Goal: Transaction & Acquisition: Book appointment/travel/reservation

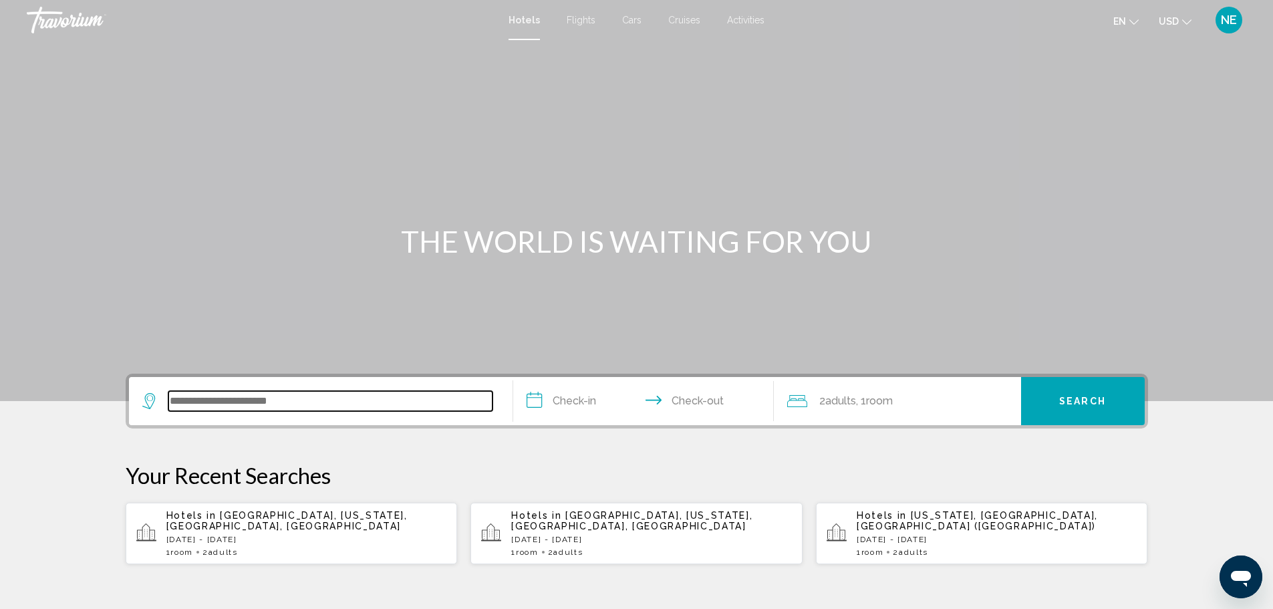
click at [184, 411] on input "Search widget" at bounding box center [330, 401] width 324 height 20
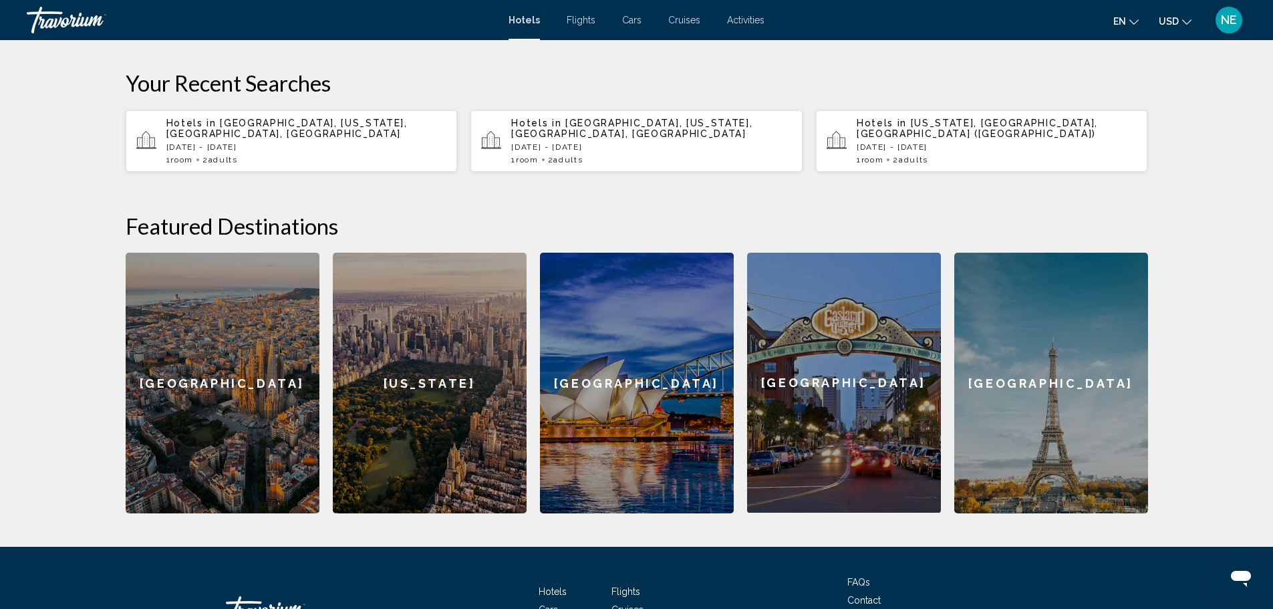
scroll to position [412, 0]
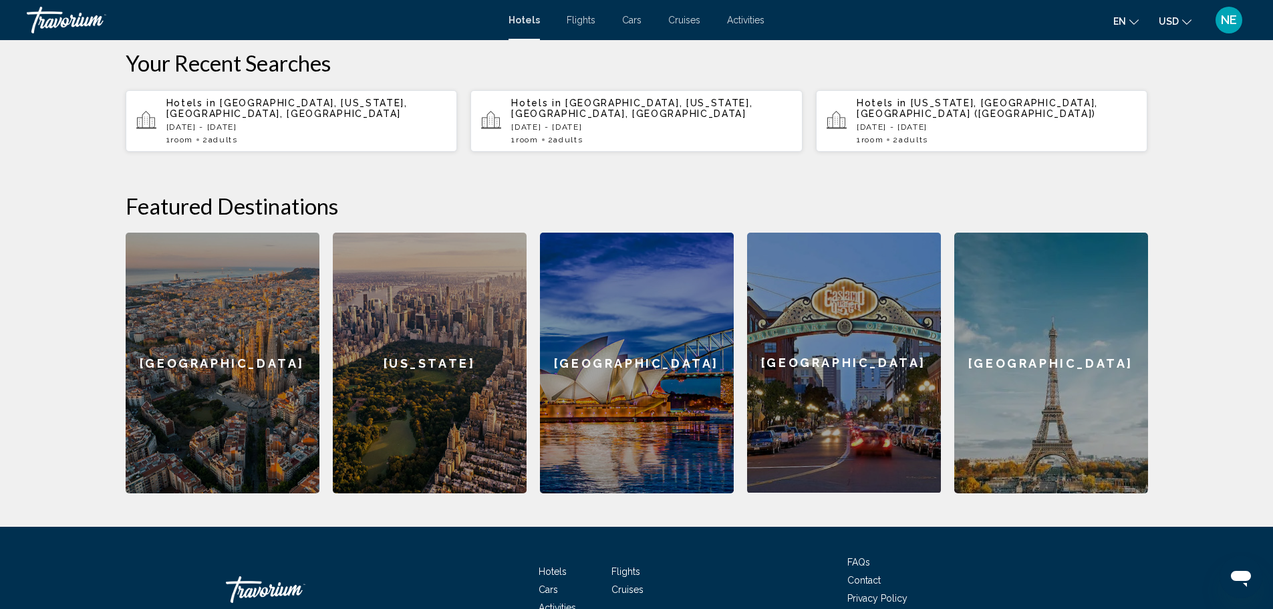
click at [196, 119] on p "Hotels in [GEOGRAPHIC_DATA], [US_STATE], [GEOGRAPHIC_DATA], [GEOGRAPHIC_DATA]" at bounding box center [306, 108] width 281 height 21
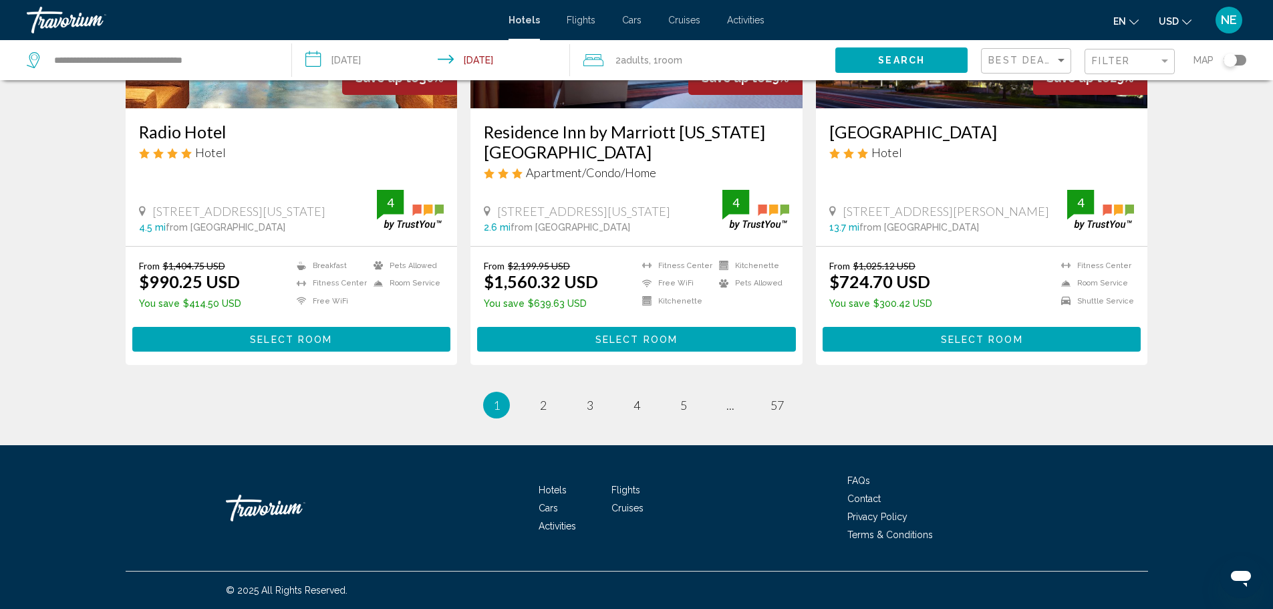
scroll to position [2085, 0]
click at [540, 412] on span "2" at bounding box center [543, 405] width 7 height 15
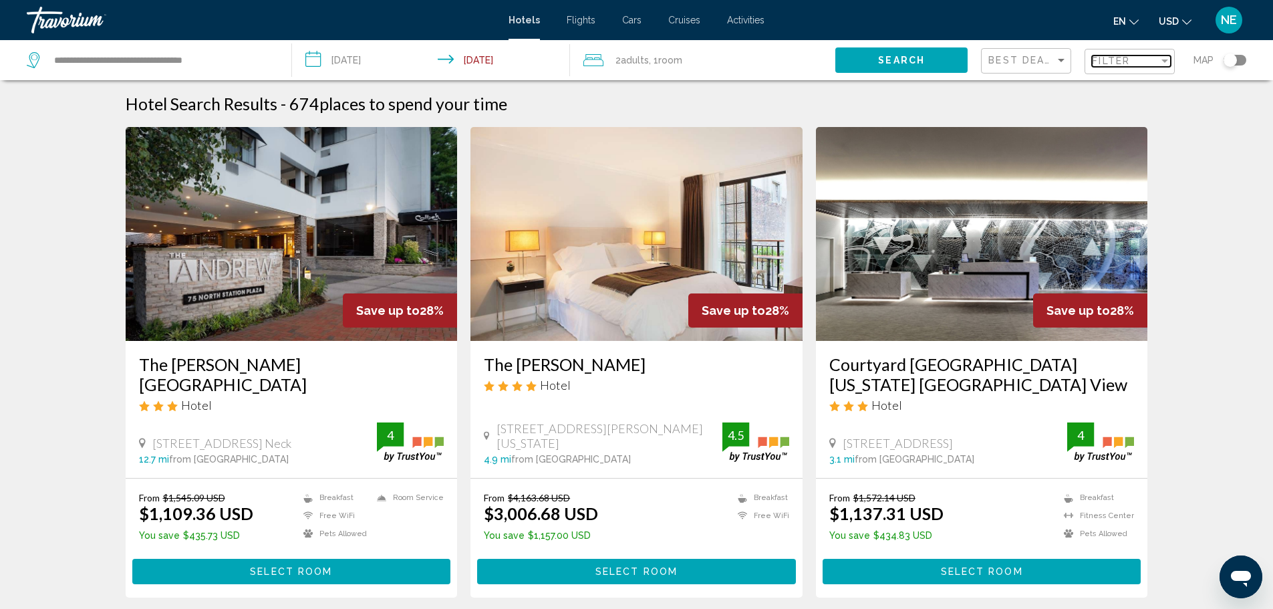
click at [1161, 63] on div "Filter" at bounding box center [1164, 60] width 7 height 3
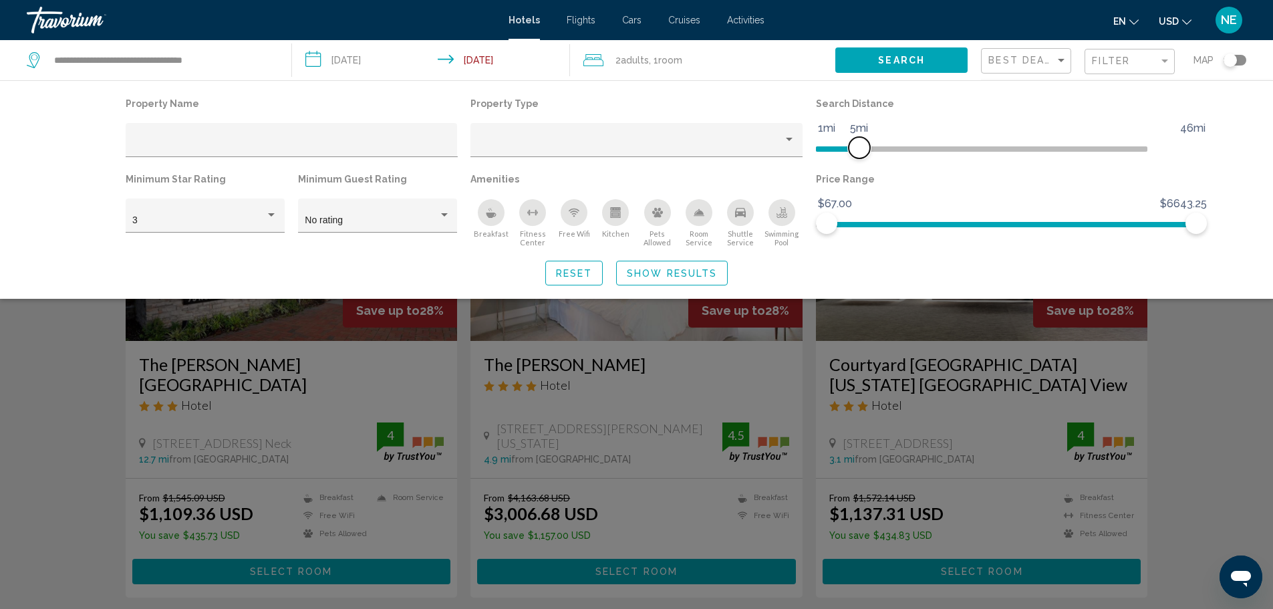
drag, startPoint x: 1096, startPoint y: 178, endPoint x: 891, endPoint y: 178, distance: 204.5
click at [870, 158] on span "Hotel Filters" at bounding box center [859, 147] width 21 height 21
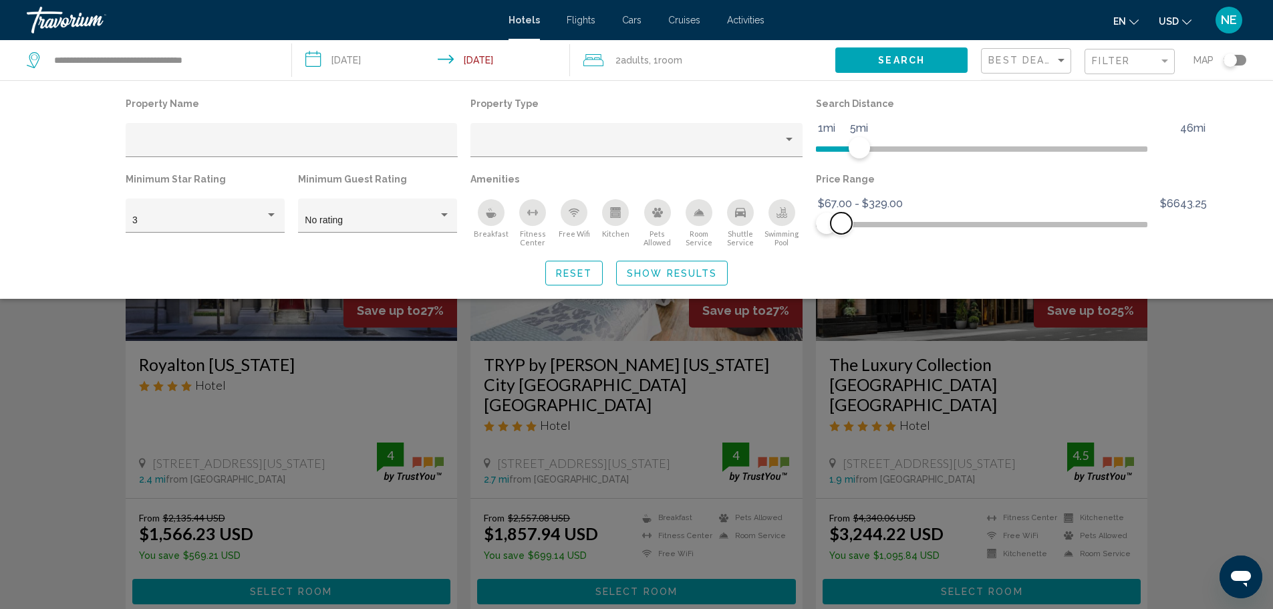
drag, startPoint x: 1225, startPoint y: 271, endPoint x: 874, endPoint y: 277, distance: 350.9
click at [852, 234] on span "Hotel Filters" at bounding box center [841, 222] width 21 height 21
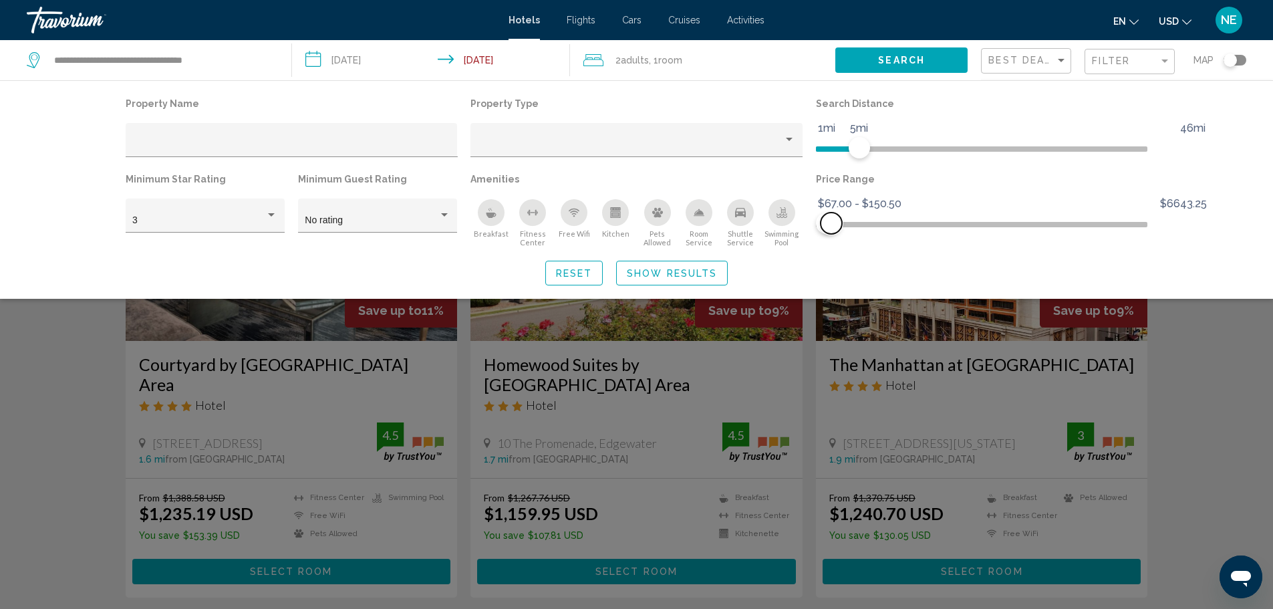
drag, startPoint x: 873, startPoint y: 273, endPoint x: 864, endPoint y: 274, distance: 8.7
click at [842, 234] on span "Hotel Filters" at bounding box center [831, 222] width 21 height 21
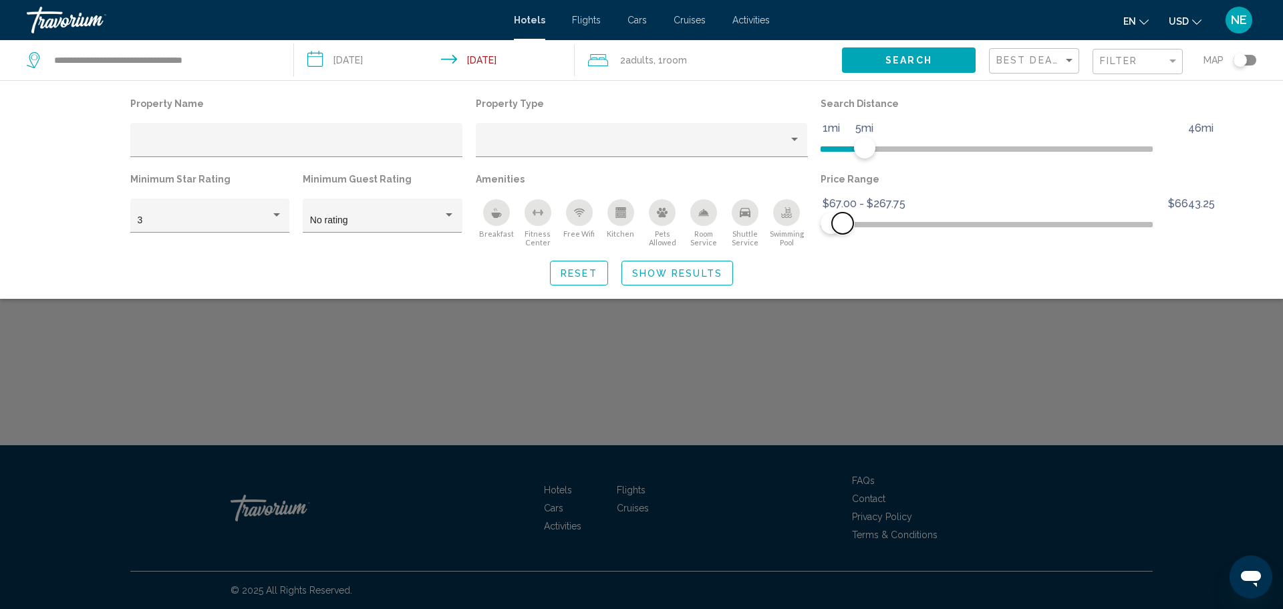
drag, startPoint x: 864, startPoint y: 274, endPoint x: 877, endPoint y: 274, distance: 13.4
click at [853, 234] on span "Hotel Filters" at bounding box center [842, 222] width 21 height 21
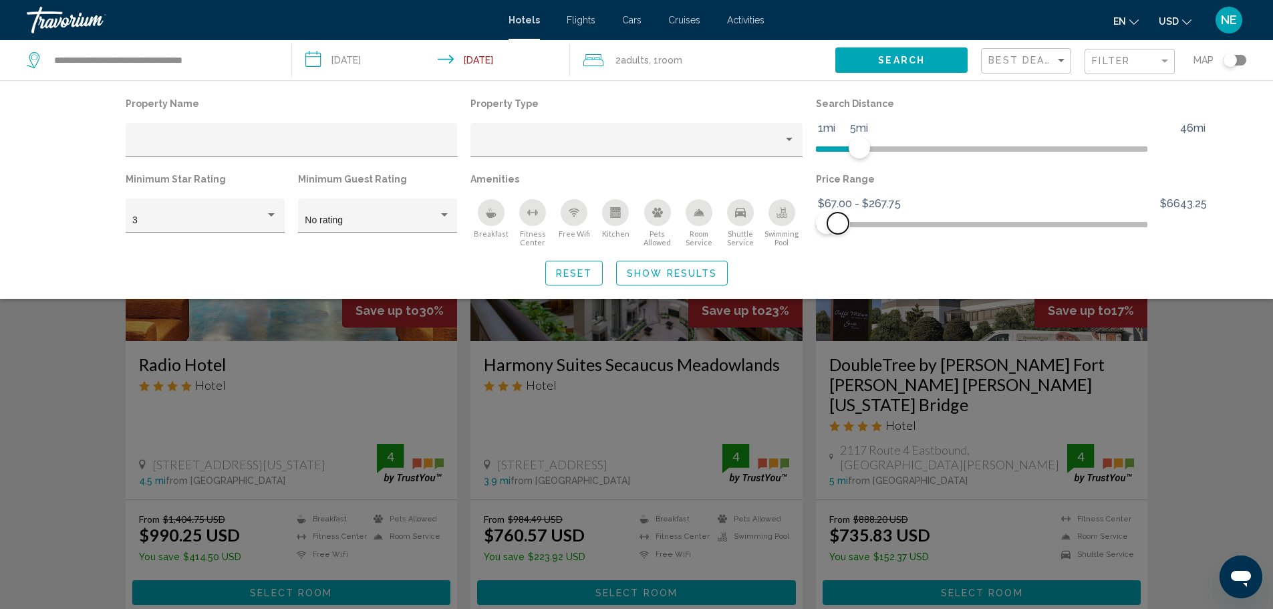
scroll to position [533, 0]
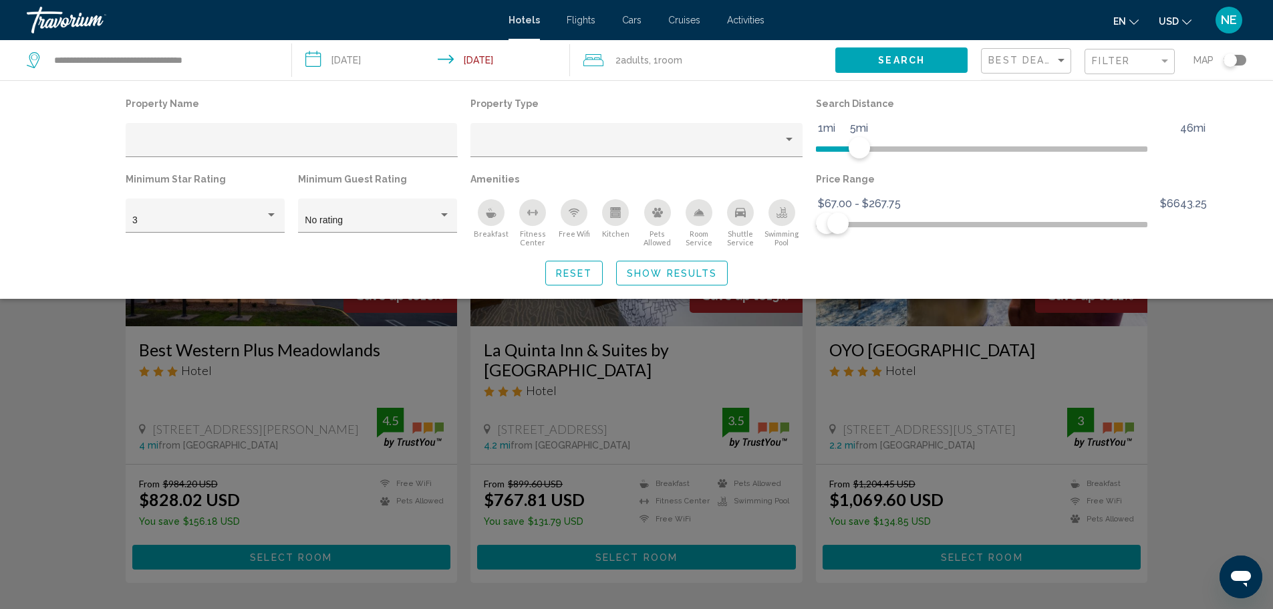
click at [1254, 384] on div "Search widget" at bounding box center [636, 404] width 1273 height 408
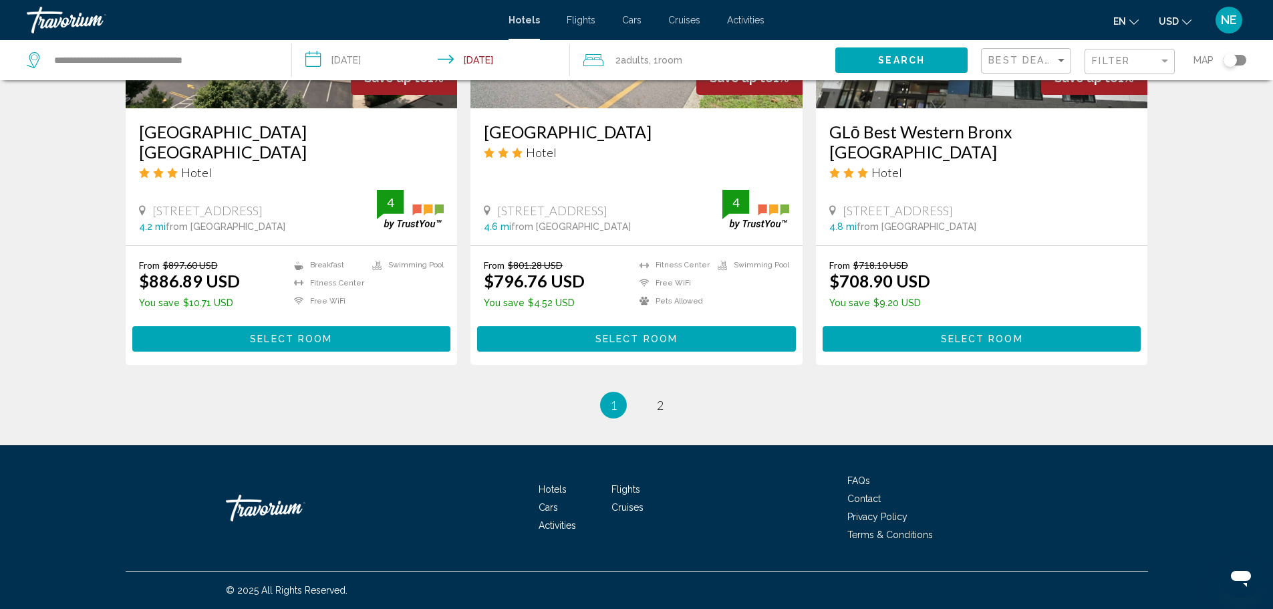
scroll to position [2231, 0]
click at [664, 405] on span "2" at bounding box center [660, 405] width 7 height 15
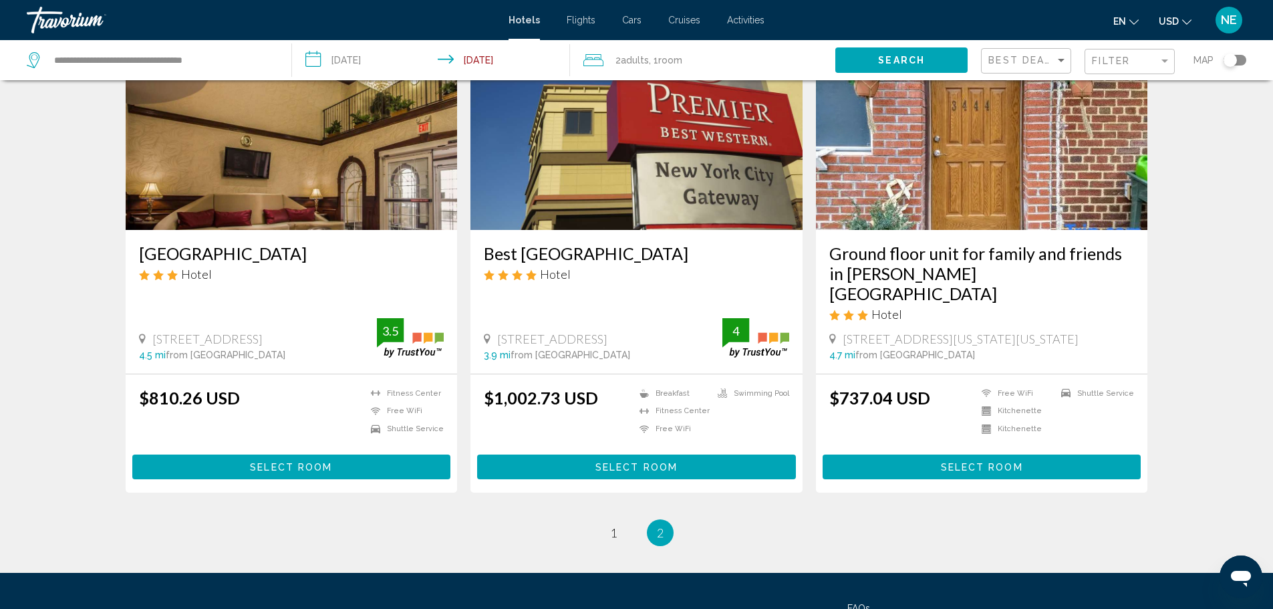
scroll to position [109, 0]
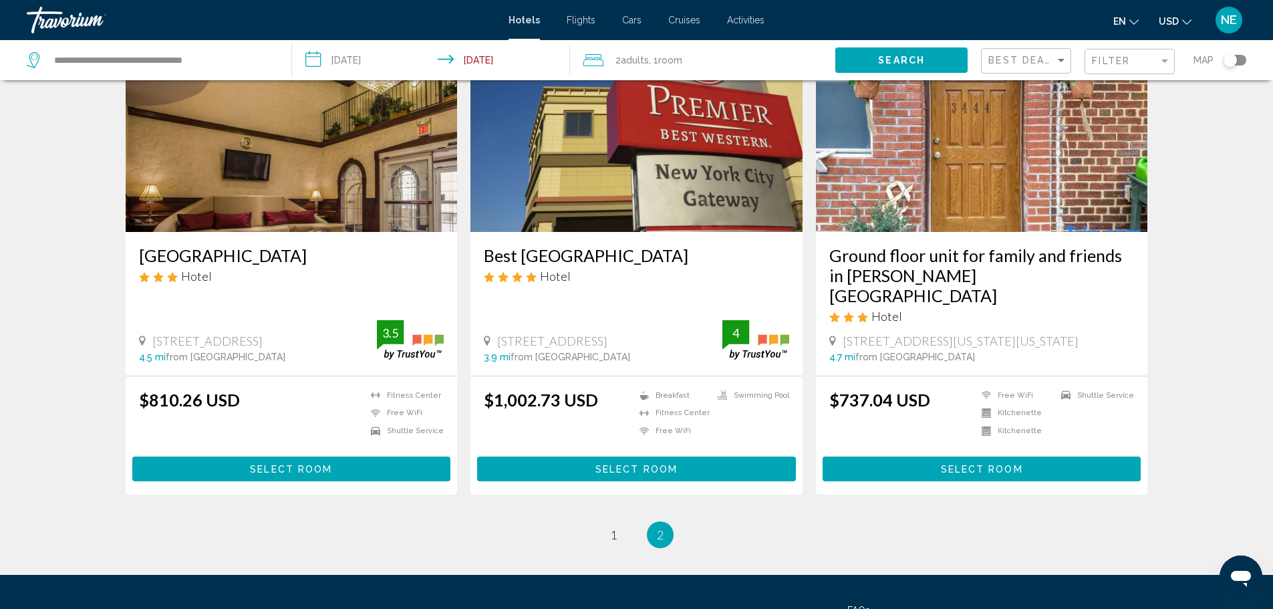
click at [702, 177] on img "Main content" at bounding box center [636, 125] width 332 height 214
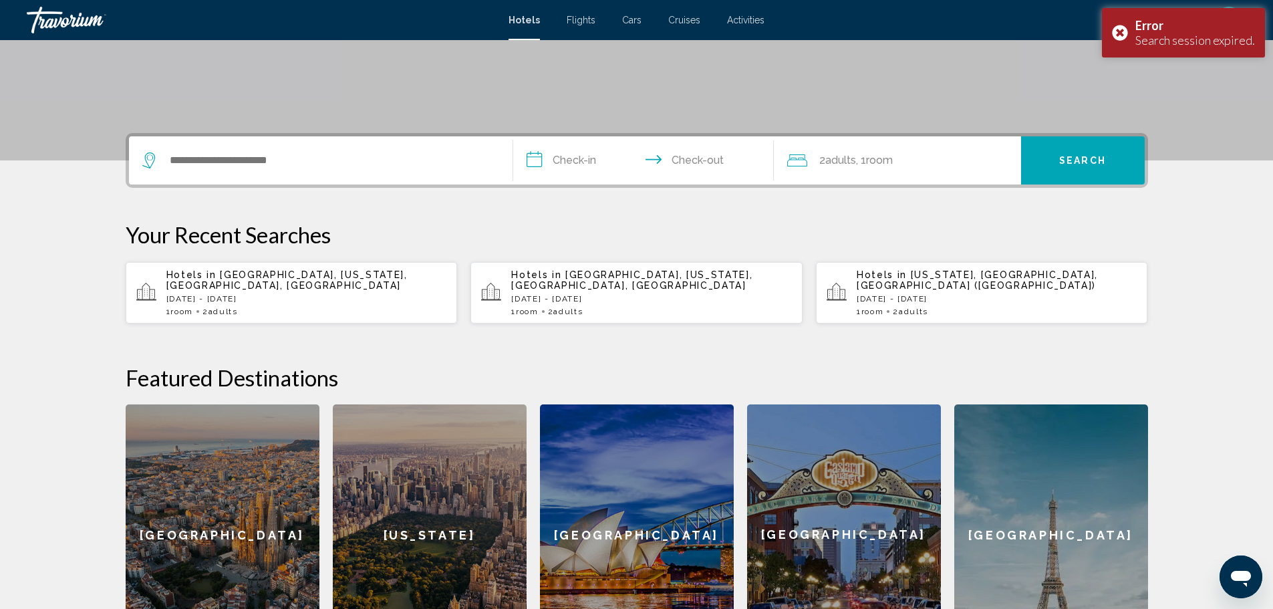
scroll to position [309, 0]
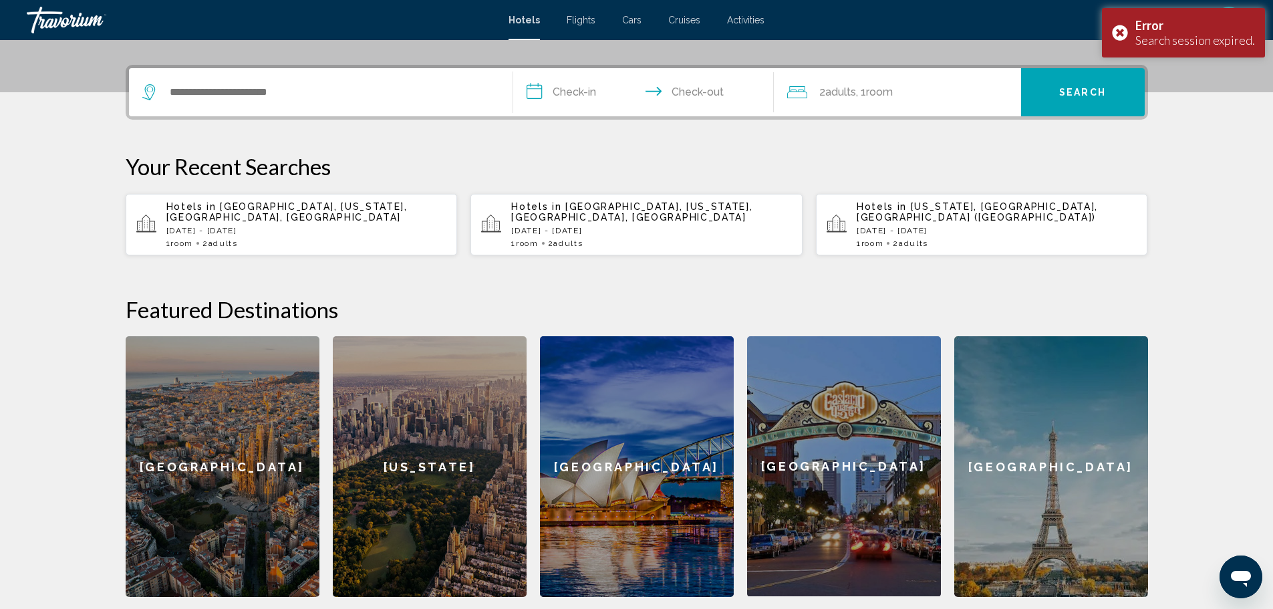
click at [271, 248] on div "Hotels in Manhattan, New York, NY, United States Wed, 10 Sep - Sun, 14 Sep 1 Ro…" at bounding box center [306, 224] width 281 height 47
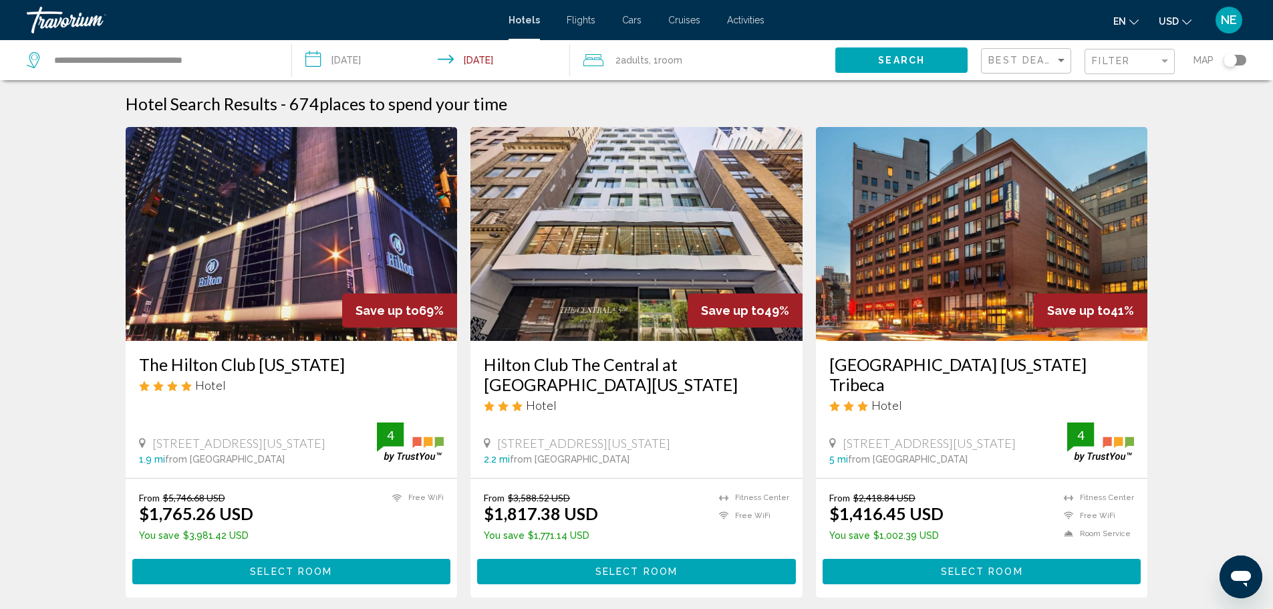
click at [1143, 74] on div "Filter" at bounding box center [1131, 61] width 79 height 25
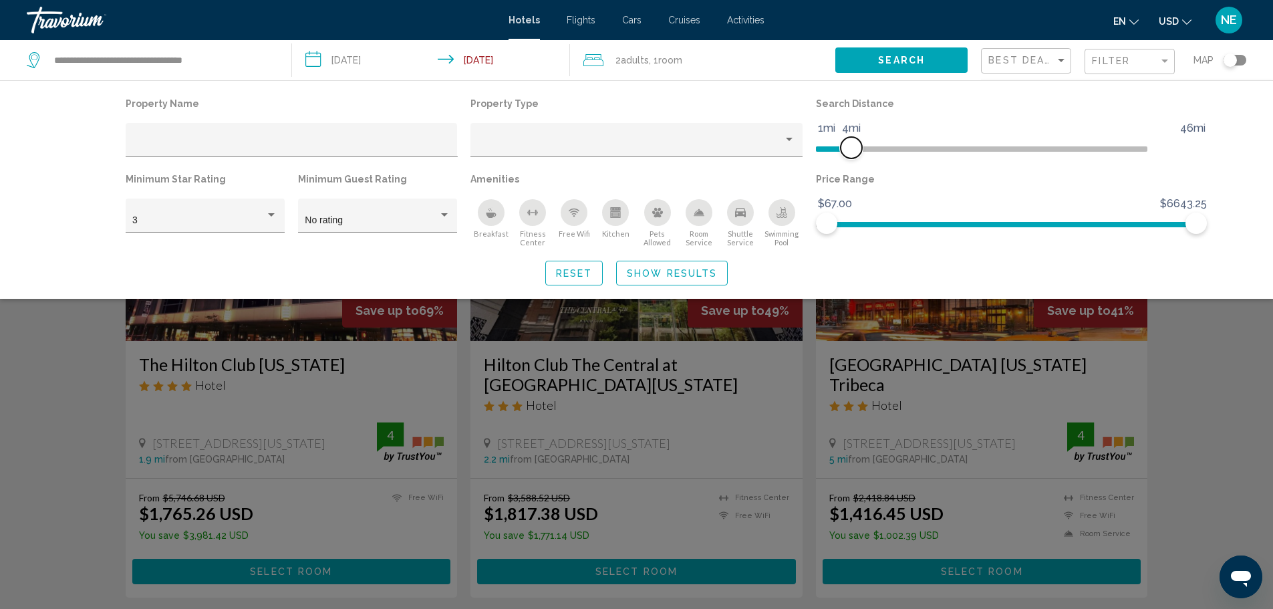
drag, startPoint x: 1093, startPoint y: 174, endPoint x: 884, endPoint y: 178, distance: 208.5
click at [862, 158] on span "Hotel Filters" at bounding box center [851, 147] width 21 height 21
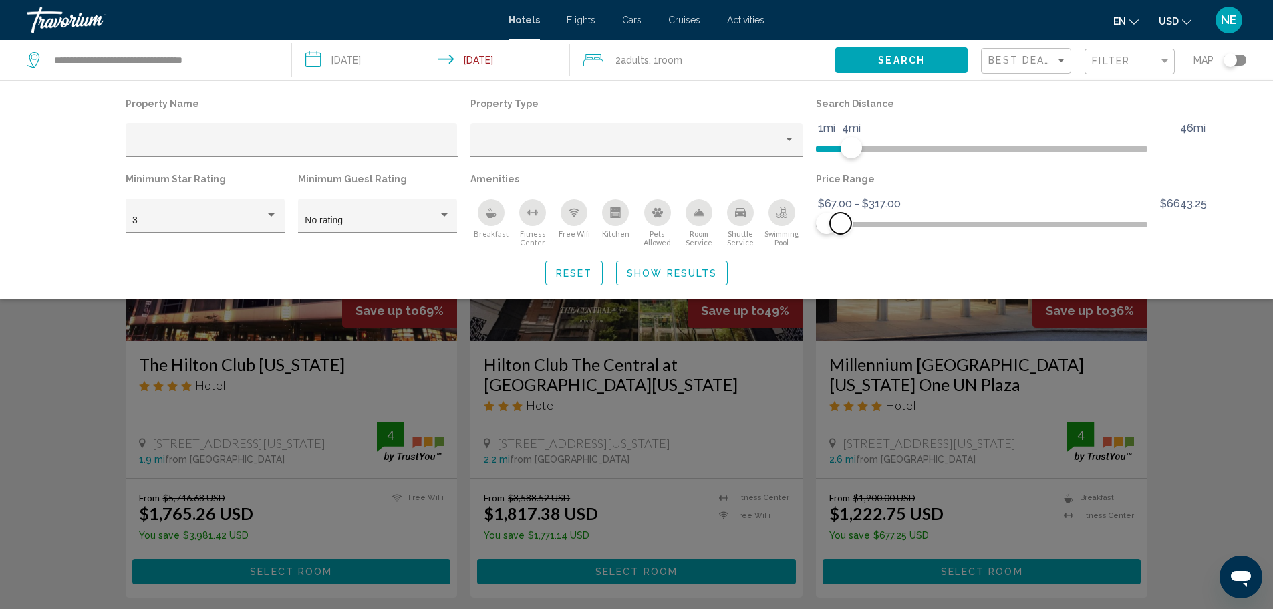
drag, startPoint x: 1225, startPoint y: 271, endPoint x: 873, endPoint y: 268, distance: 352.2
click at [851, 234] on span "Hotel Filters" at bounding box center [840, 222] width 21 height 21
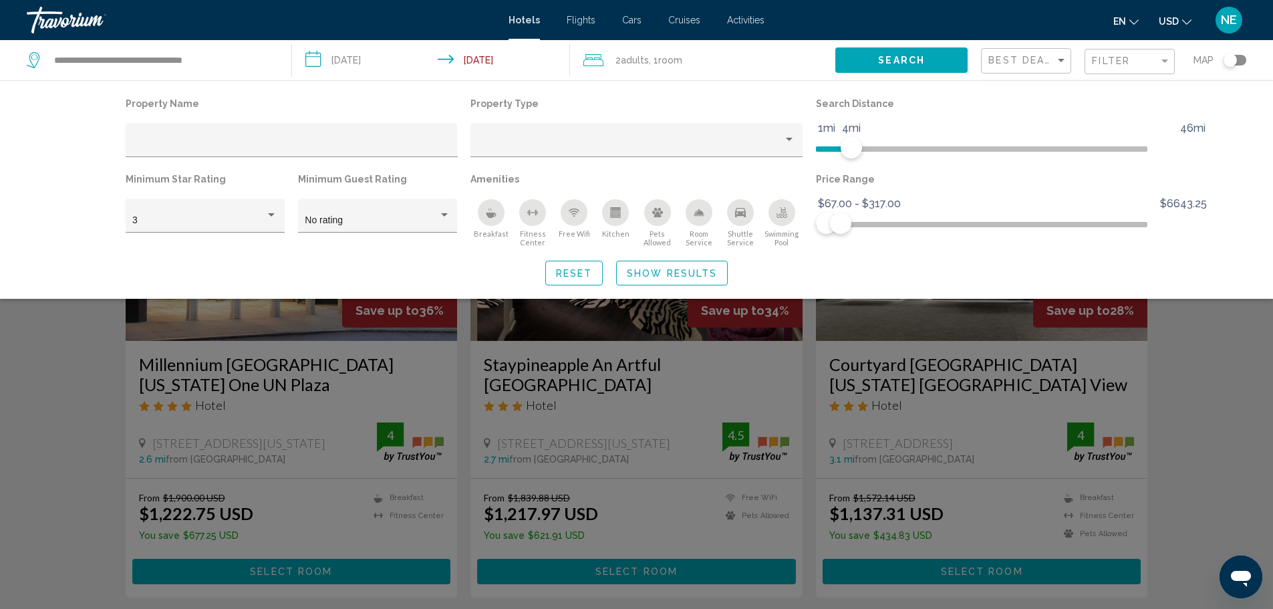
click at [1261, 406] on div "Search widget" at bounding box center [636, 404] width 1273 height 408
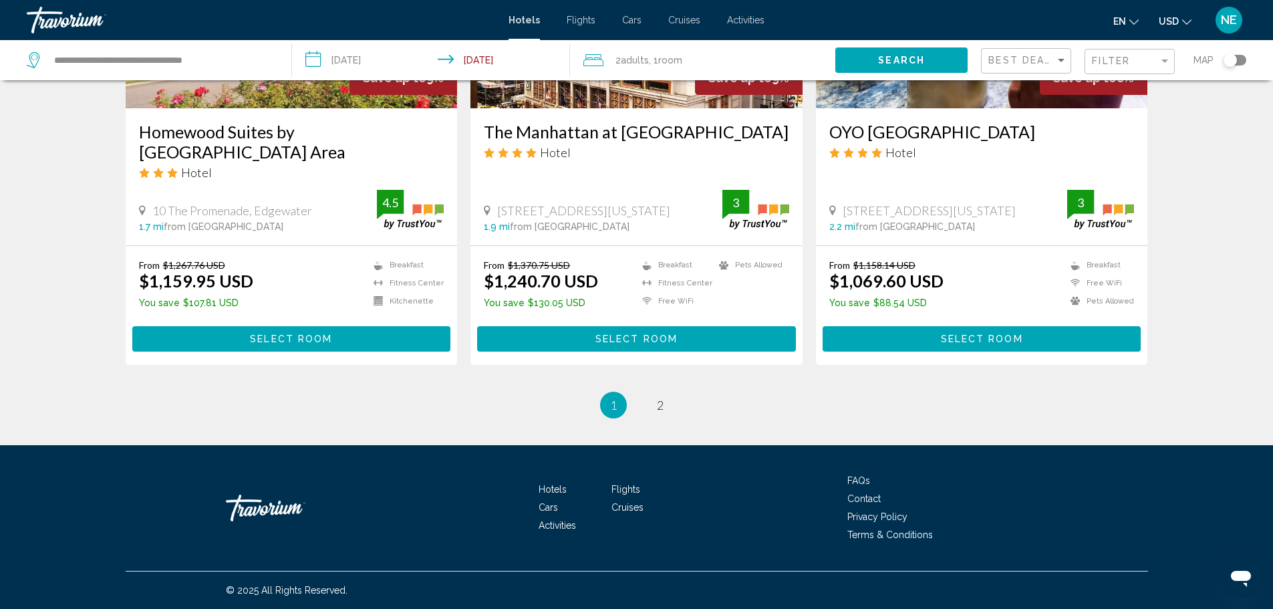
scroll to position [2192, 0]
click at [664, 412] on span "2" at bounding box center [660, 405] width 7 height 15
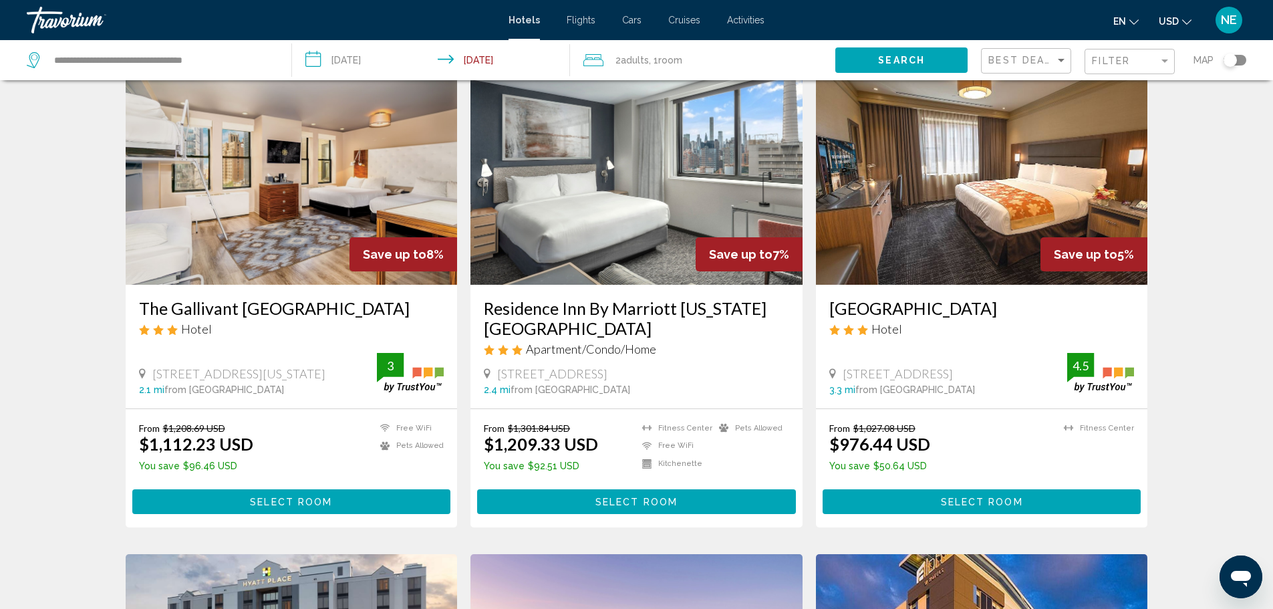
scroll to position [53, 0]
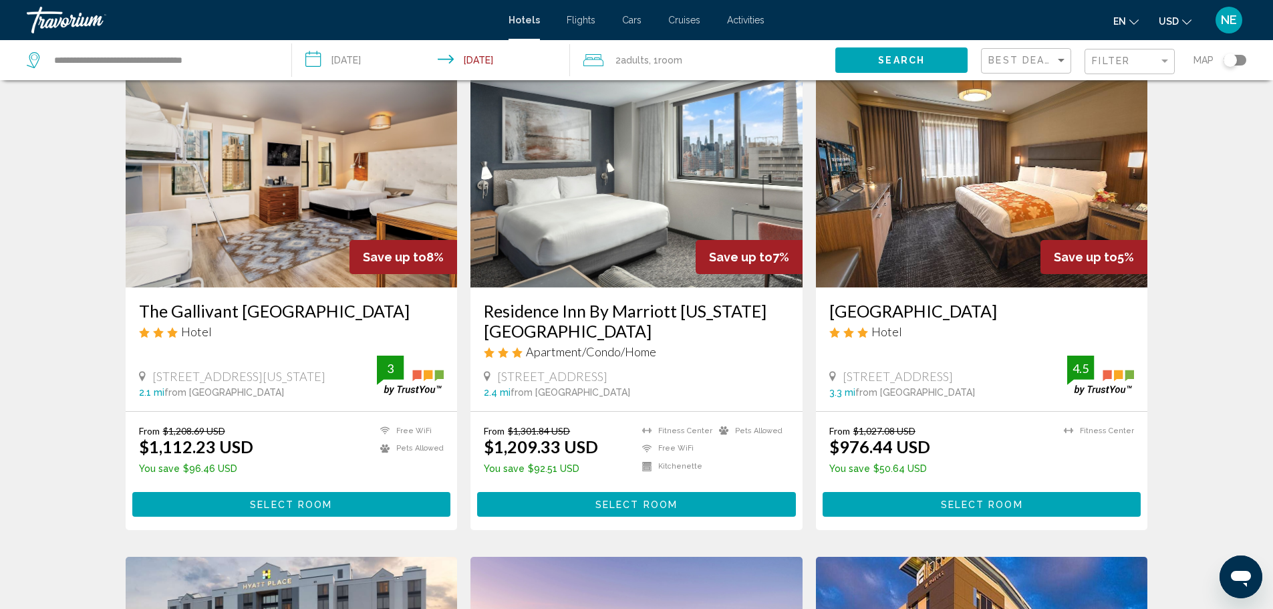
click at [543, 287] on img "Main content" at bounding box center [636, 181] width 332 height 214
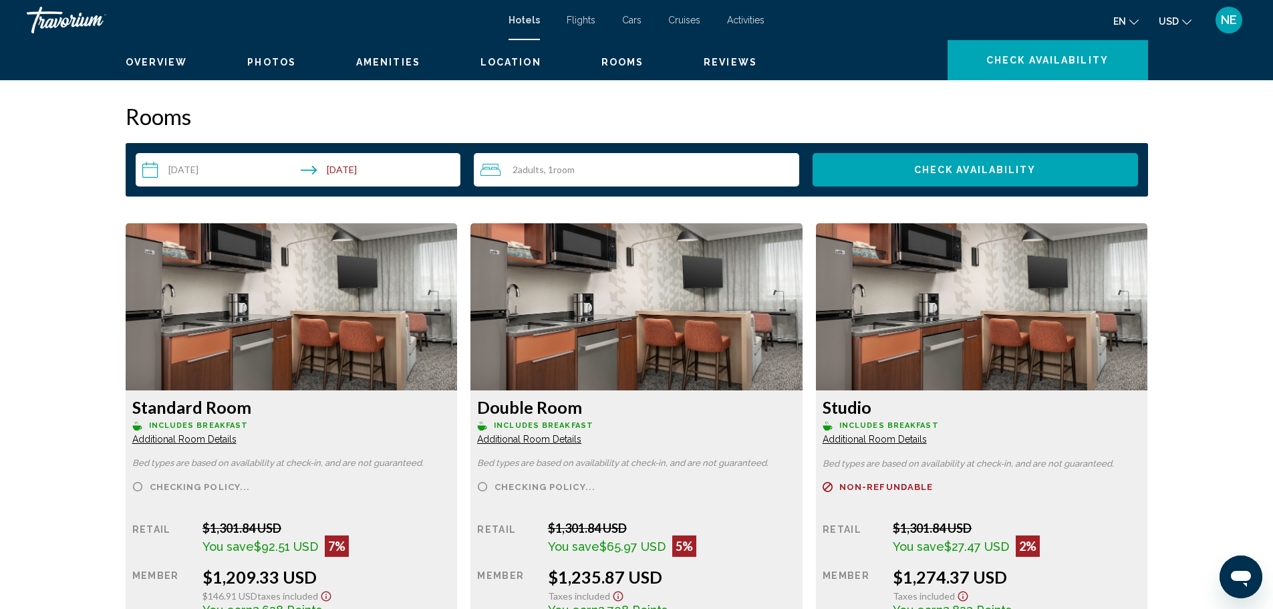
scroll to position [1646, 0]
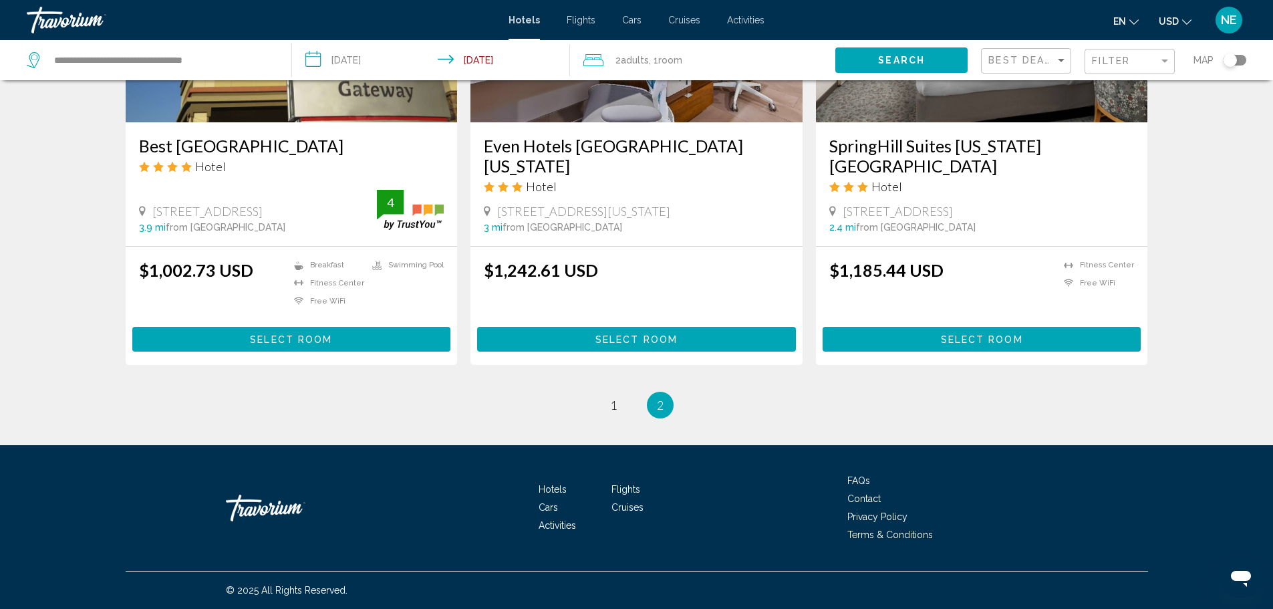
scroll to position [2058, 0]
click at [611, 412] on span "1" at bounding box center [613, 405] width 7 height 15
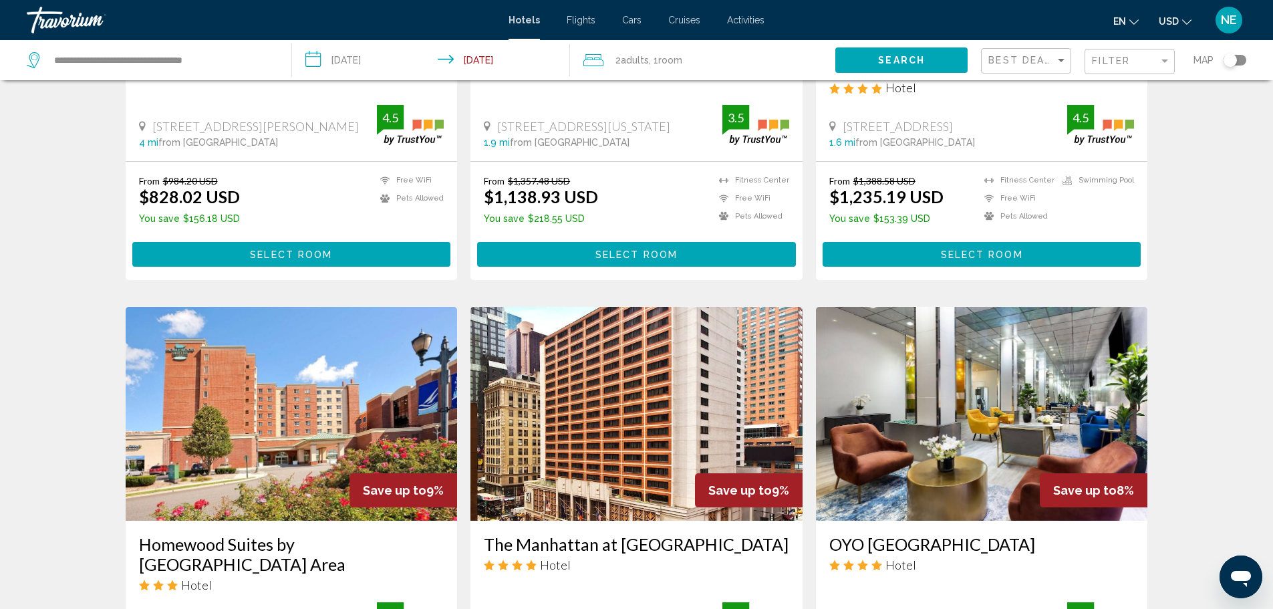
scroll to position [1294, 0]
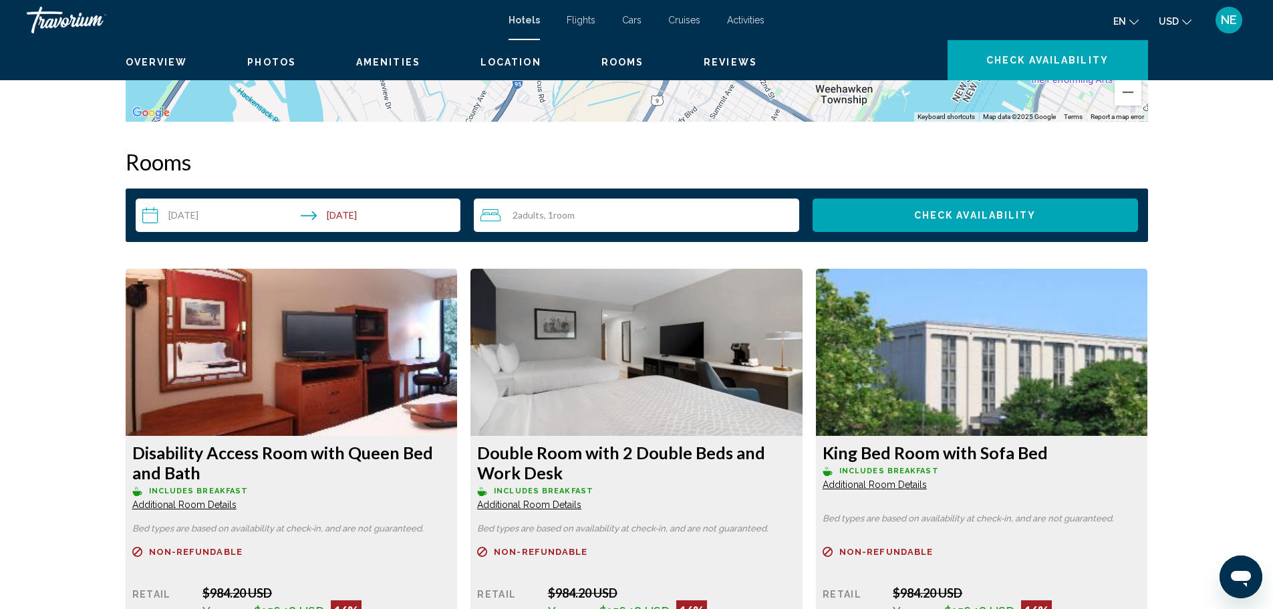
scroll to position [1630, 0]
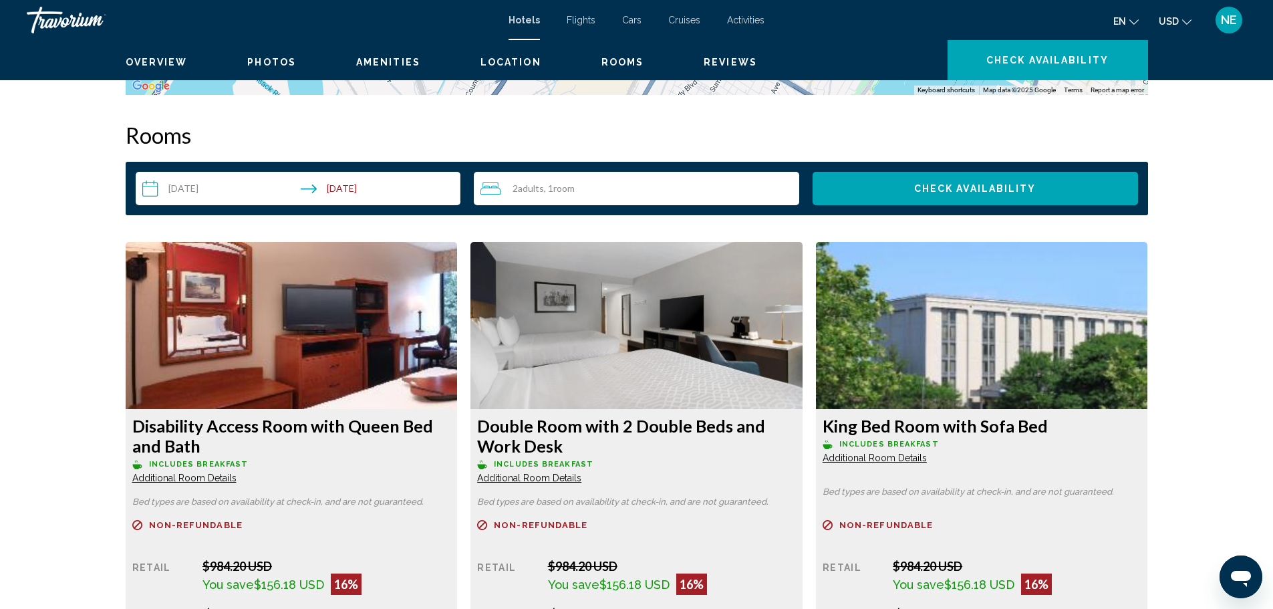
click at [1141, 79] on button "Zoom out" at bounding box center [1128, 65] width 27 height 27
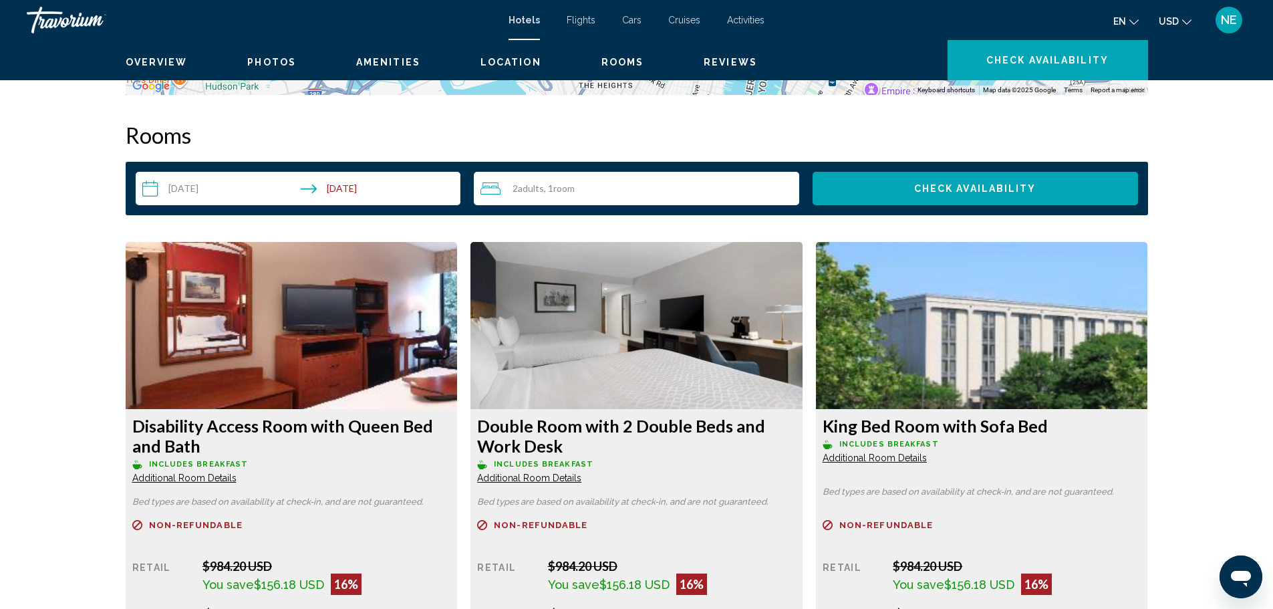
click at [1141, 79] on button "Zoom out" at bounding box center [1128, 65] width 27 height 27
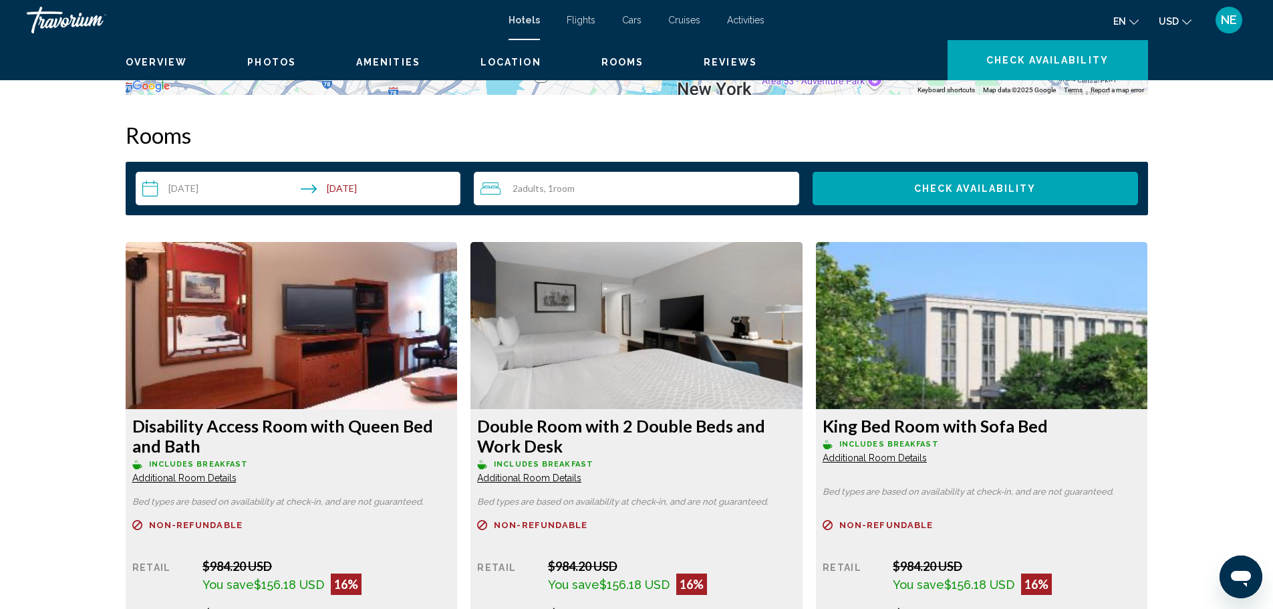
click at [1141, 79] on button "Zoom out" at bounding box center [1128, 65] width 27 height 27
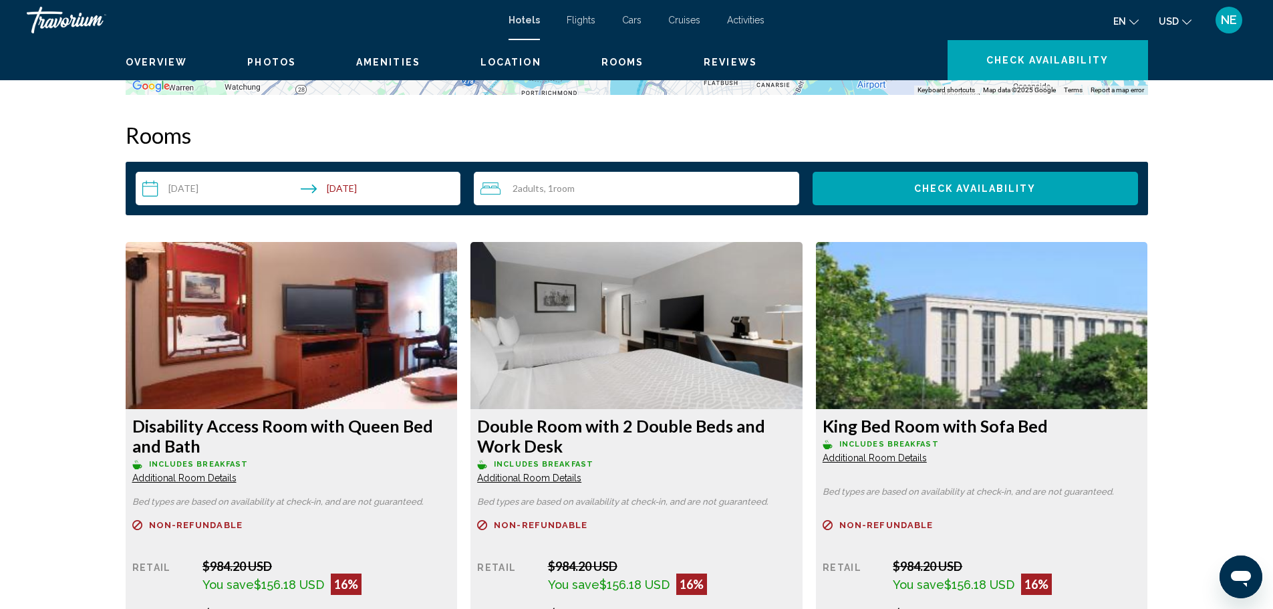
click at [1141, 79] on button "Zoom out" at bounding box center [1128, 65] width 27 height 27
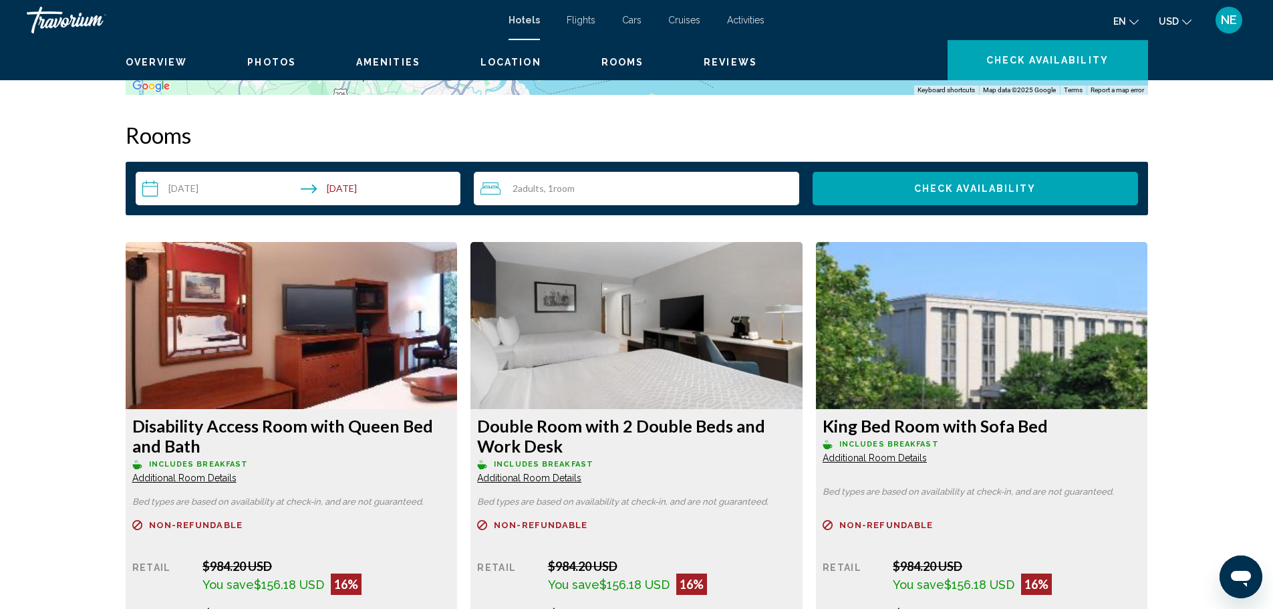
click at [1141, 51] on button "Zoom in" at bounding box center [1128, 38] width 27 height 27
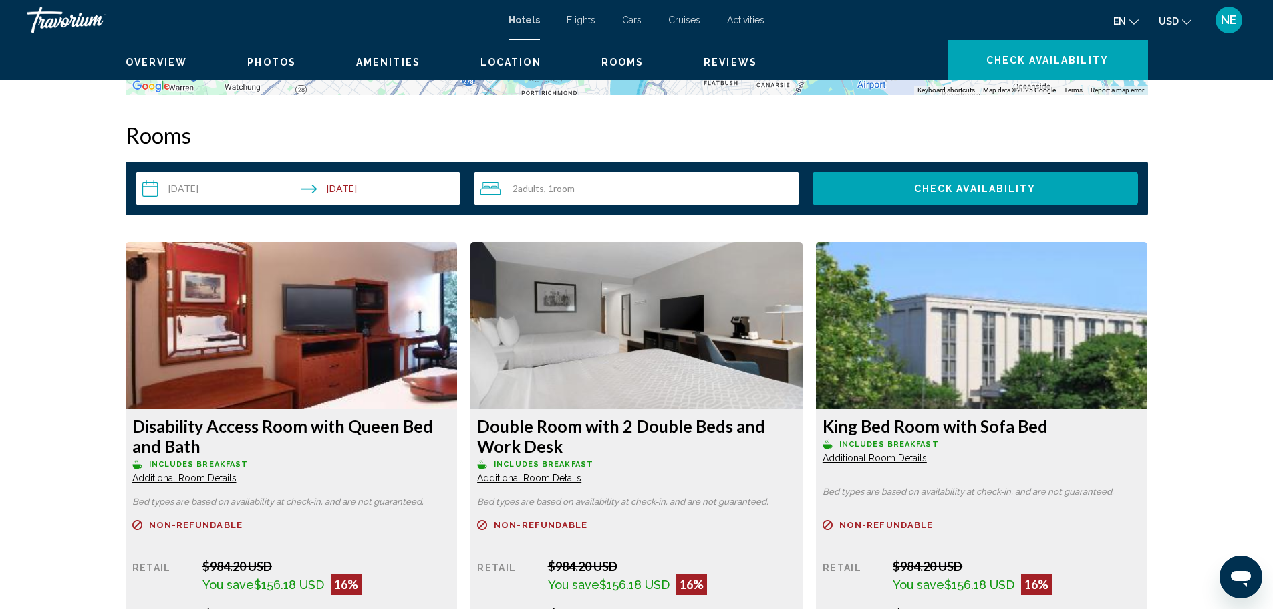
click at [1141, 51] on button "Zoom in" at bounding box center [1128, 38] width 27 height 27
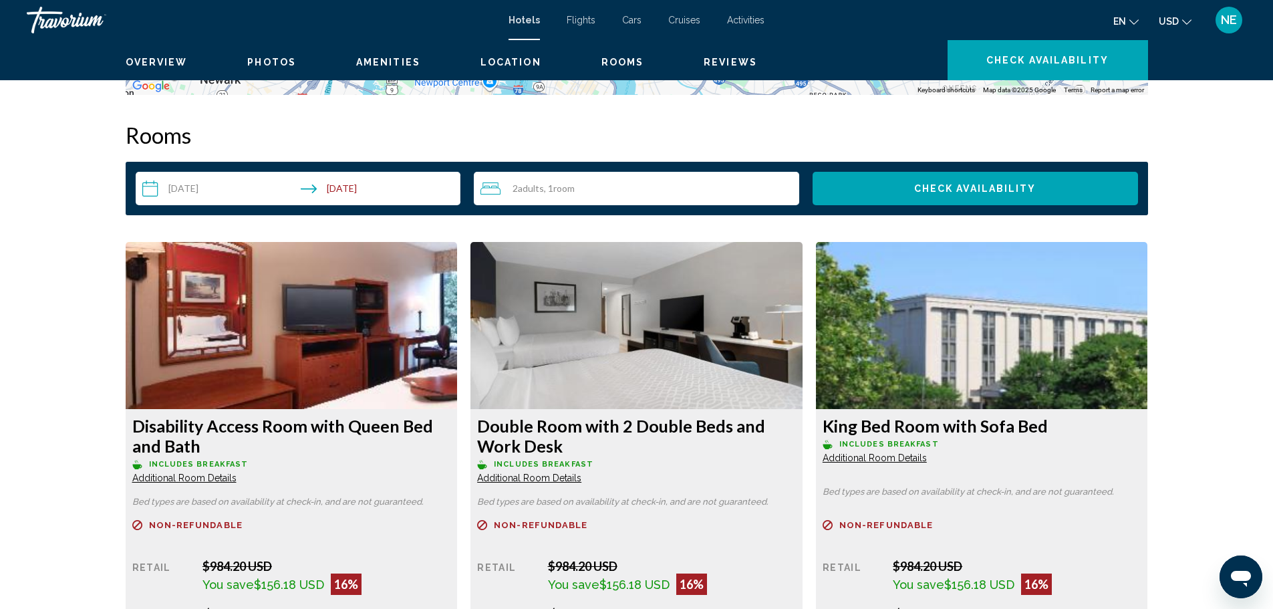
drag, startPoint x: 861, startPoint y: 371, endPoint x: 691, endPoint y: 412, distance: 174.6
click at [1141, 51] on button "Zoom in" at bounding box center [1128, 38] width 27 height 27
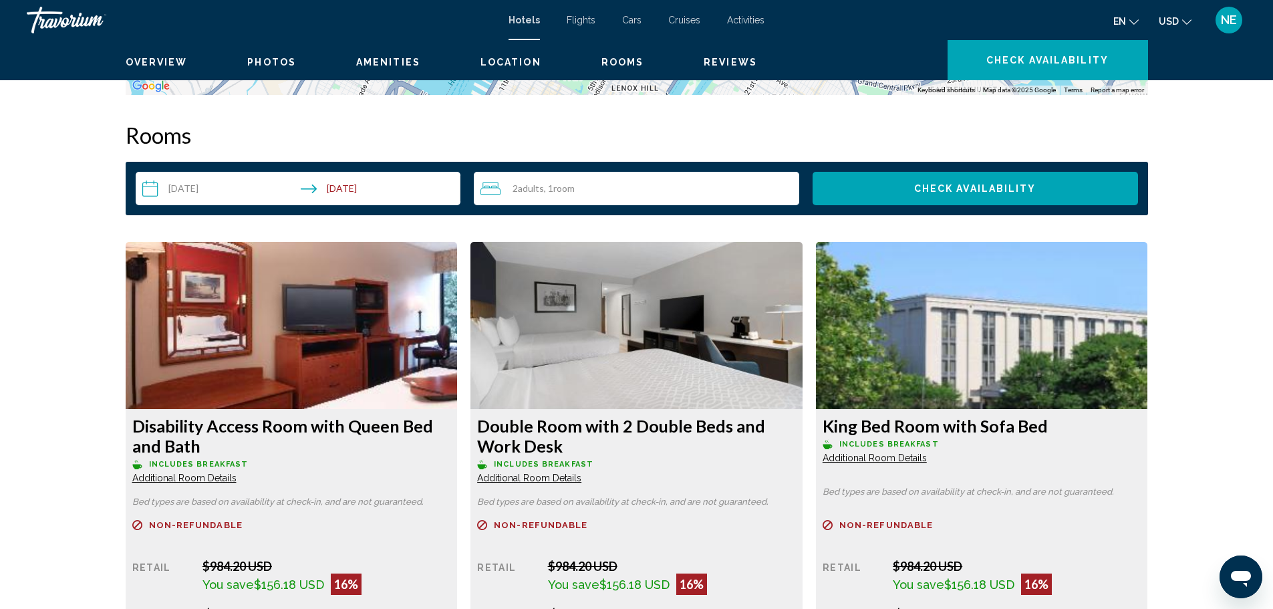
click at [1141, 51] on button "Zoom in" at bounding box center [1128, 38] width 27 height 27
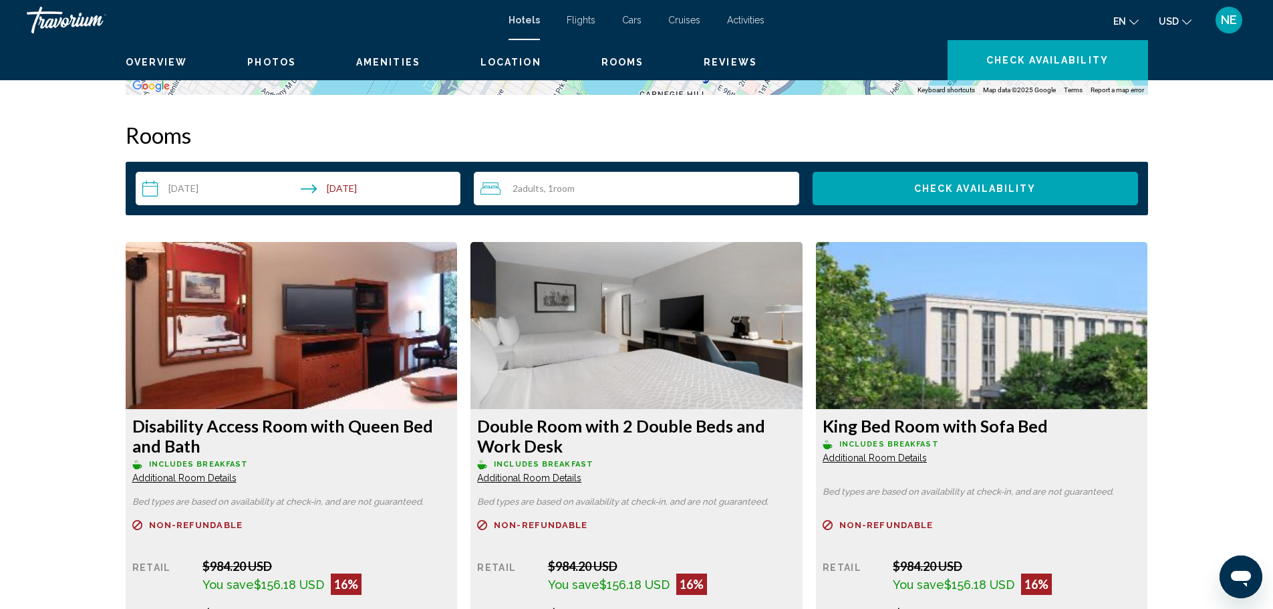
click at [1141, 51] on button "Zoom in" at bounding box center [1128, 38] width 27 height 27
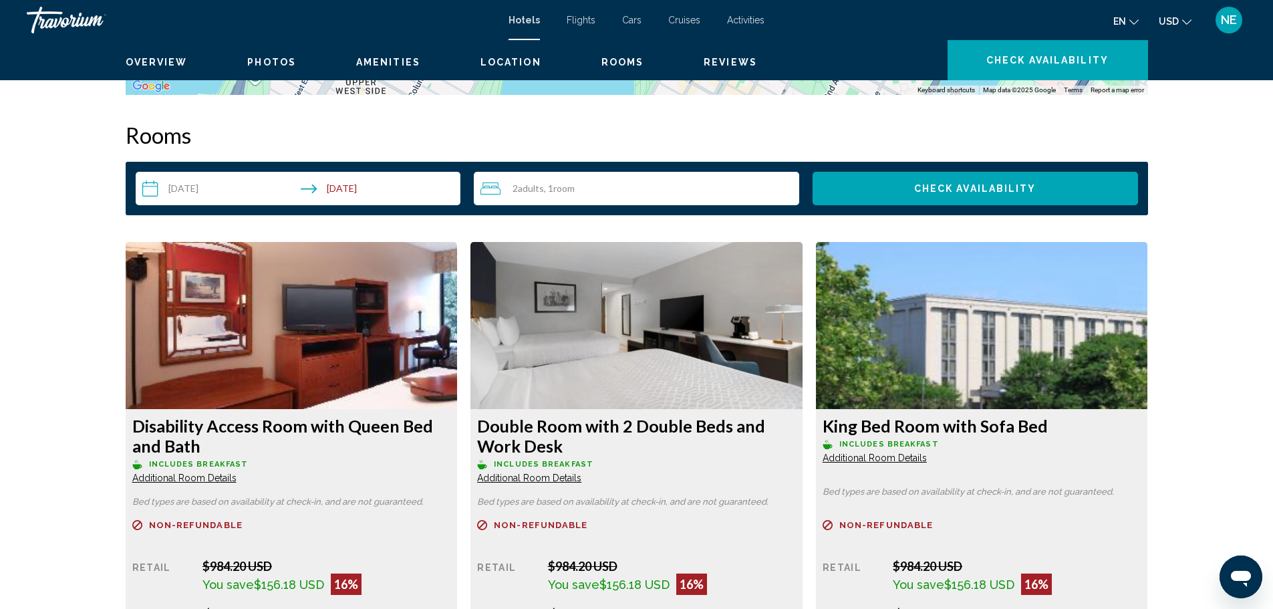
drag, startPoint x: 763, startPoint y: 390, endPoint x: 731, endPoint y: 219, distance: 173.4
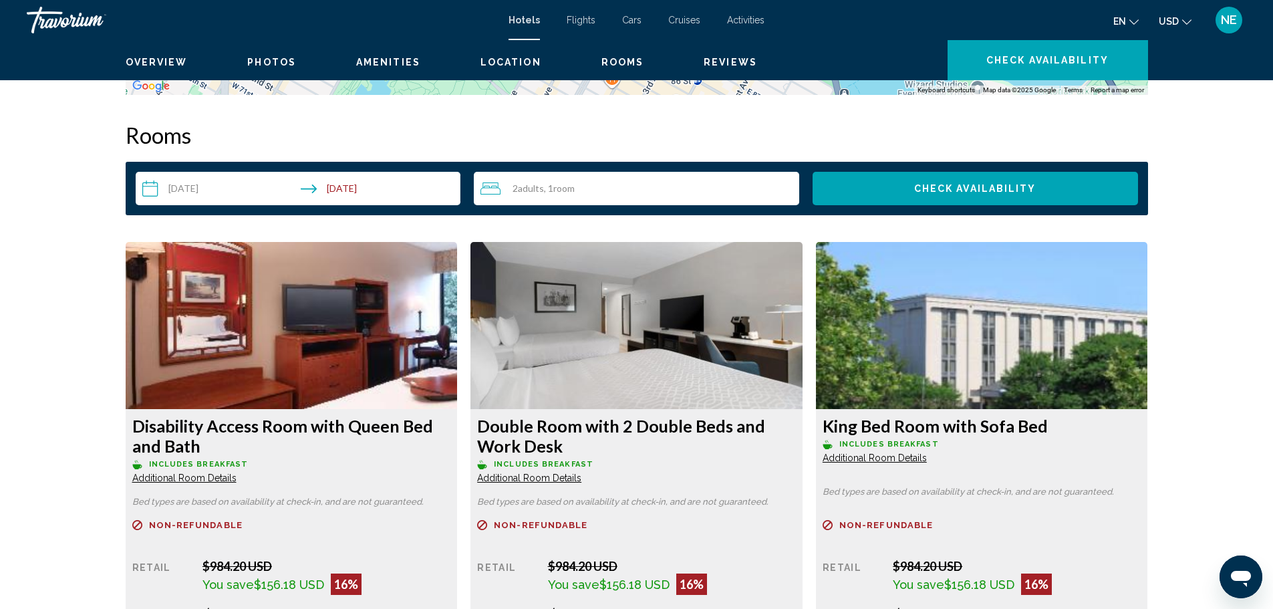
drag, startPoint x: 676, startPoint y: 401, endPoint x: 644, endPoint y: 202, distance: 201.6
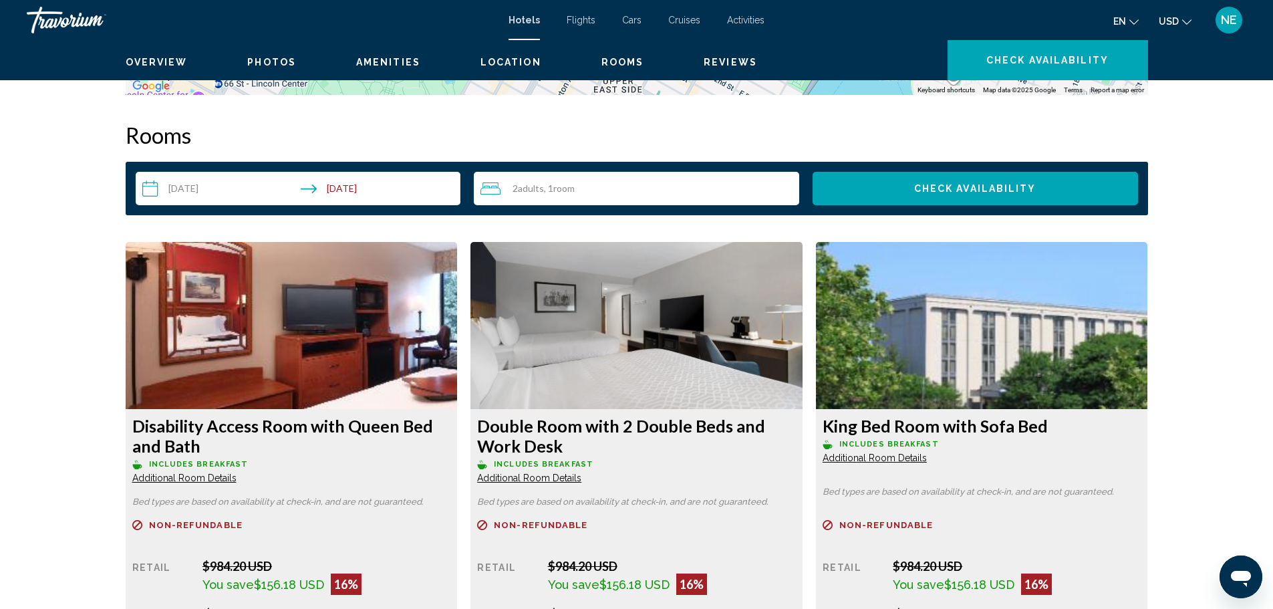
drag, startPoint x: 631, startPoint y: 378, endPoint x: 627, endPoint y: 295, distance: 83.6
click at [1141, 51] on button "Zoom in" at bounding box center [1128, 38] width 27 height 27
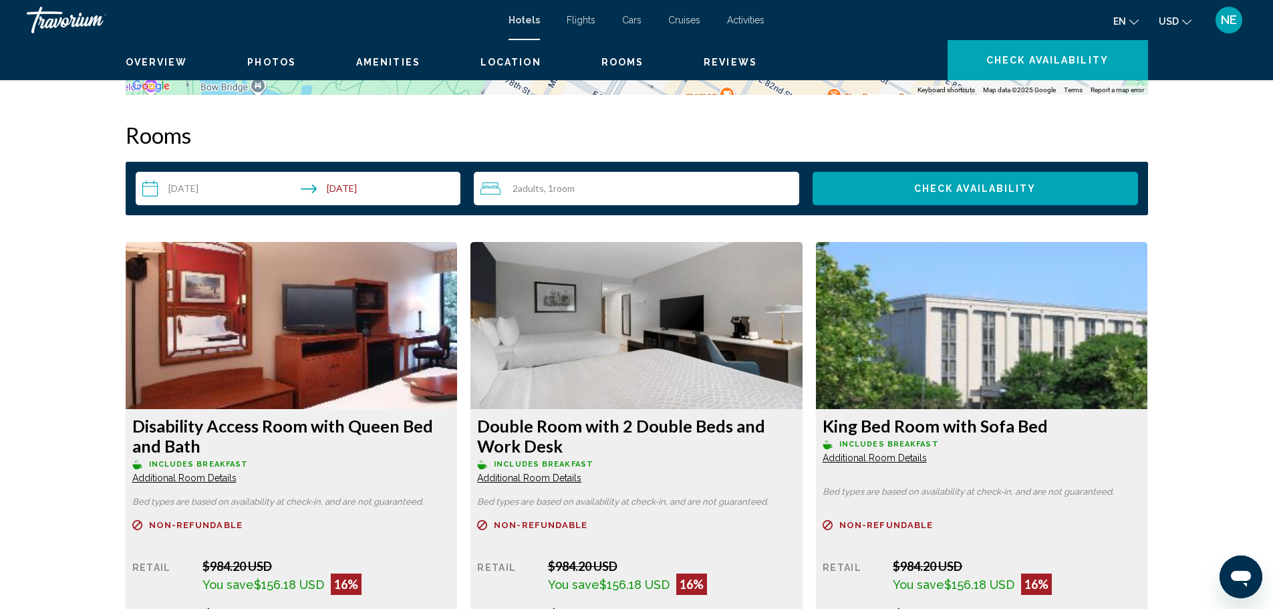
drag, startPoint x: 762, startPoint y: 412, endPoint x: 903, endPoint y: 318, distance: 169.6
click at [1141, 79] on button "Zoom out" at bounding box center [1128, 65] width 27 height 27
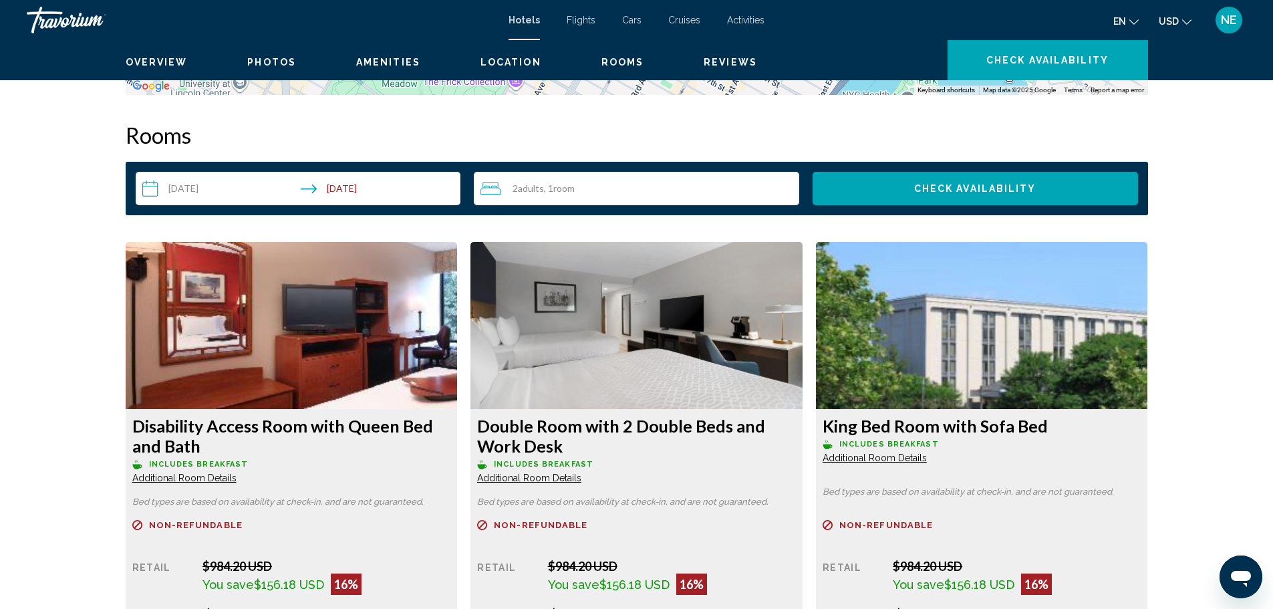
click at [1141, 79] on button "Zoom out" at bounding box center [1128, 65] width 27 height 27
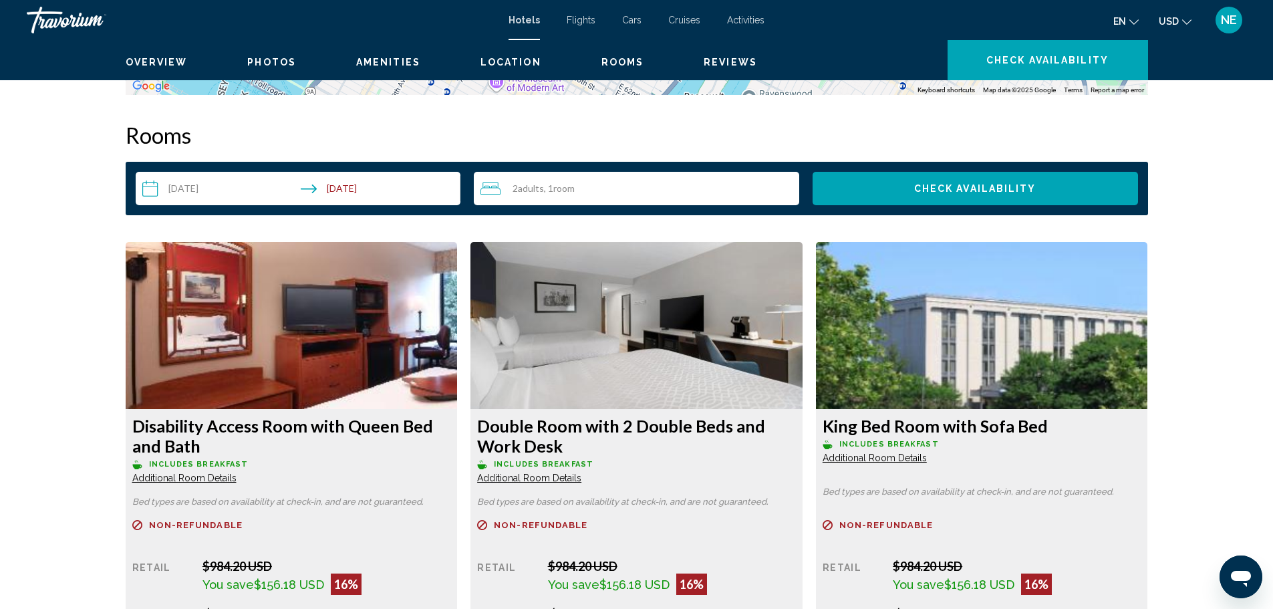
click at [1141, 79] on button "Zoom out" at bounding box center [1128, 65] width 27 height 27
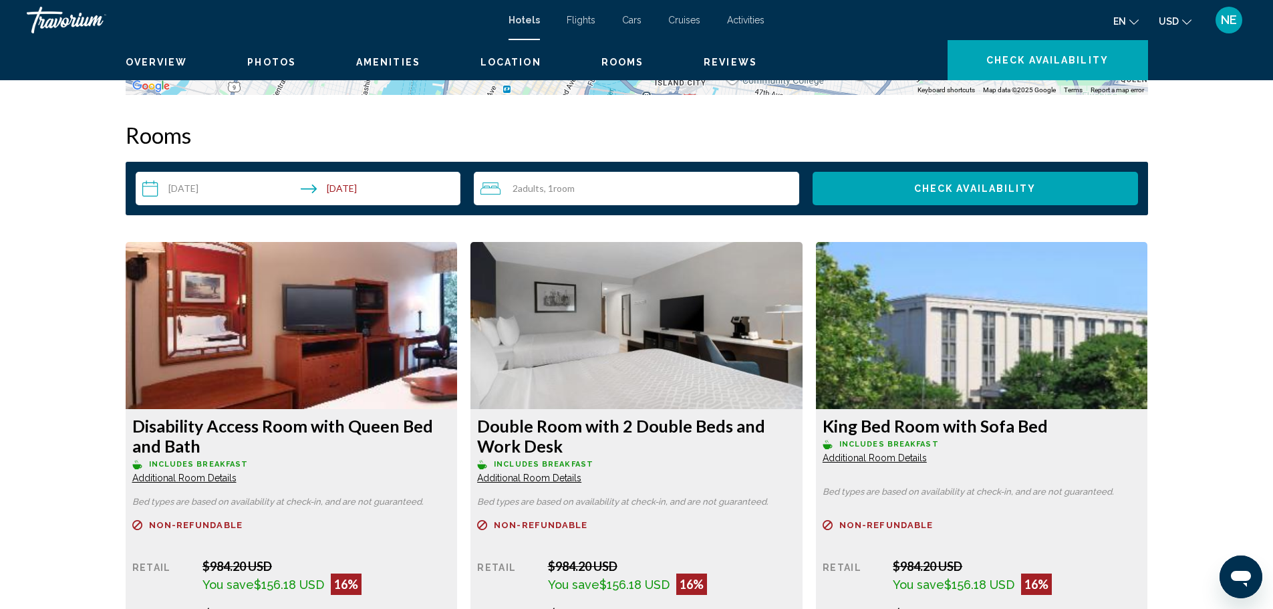
click at [1141, 79] on button "Zoom out" at bounding box center [1128, 65] width 27 height 27
